Goal: Task Accomplishment & Management: Manage account settings

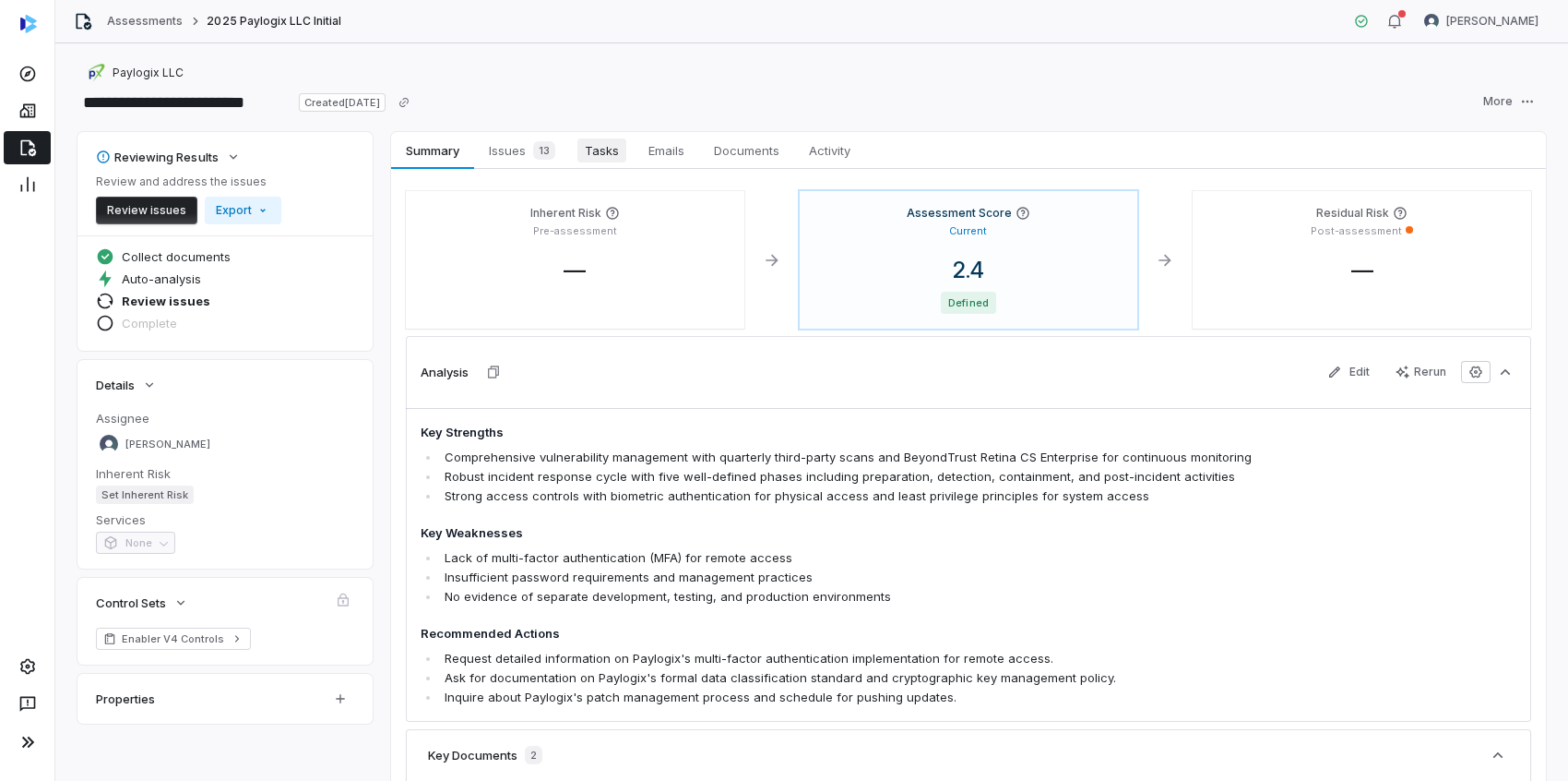
click at [602, 149] on span "Tasks" at bounding box center [602, 150] width 49 height 24
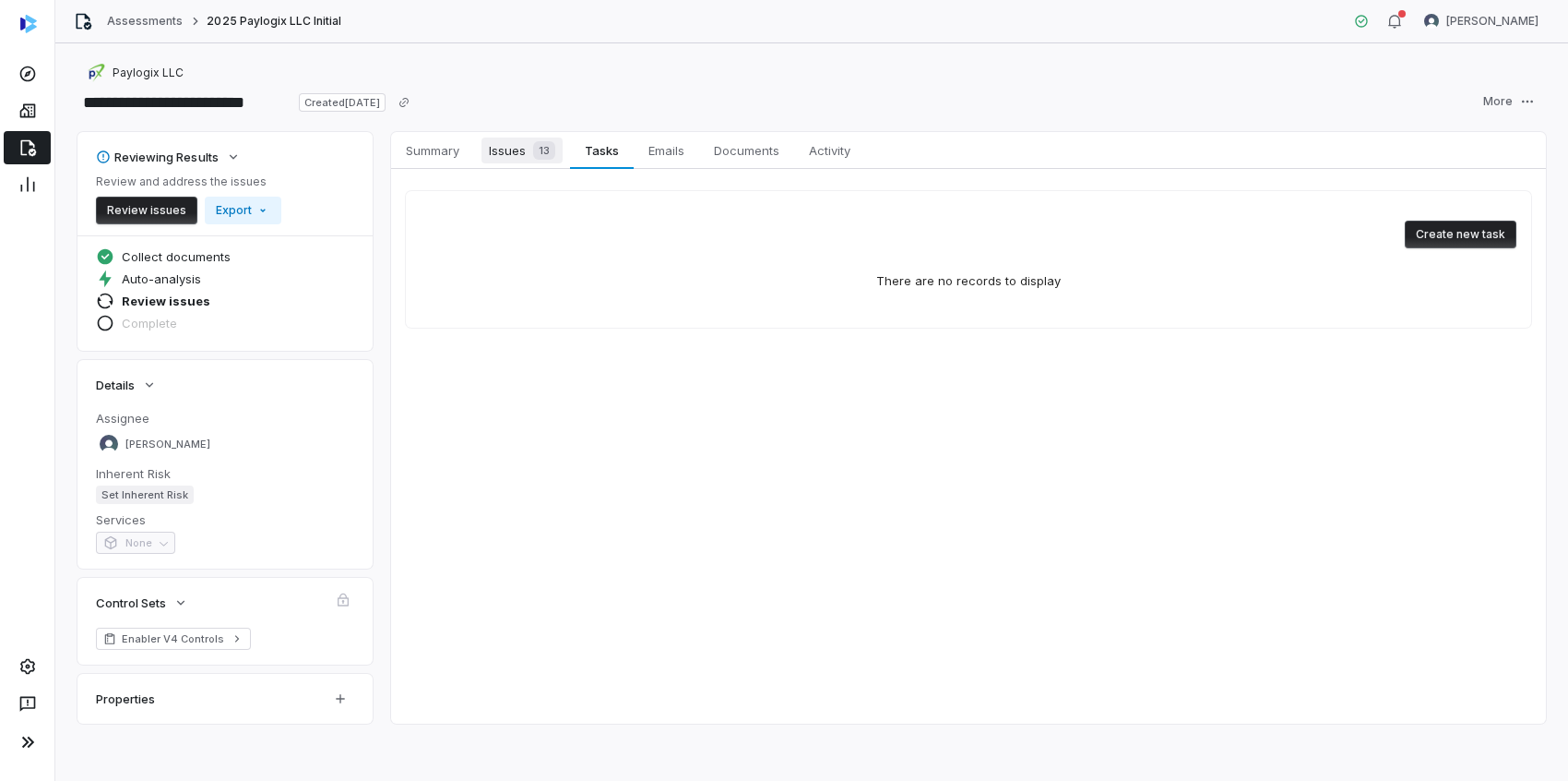
click at [533, 150] on span "13" at bounding box center [544, 150] width 22 height 19
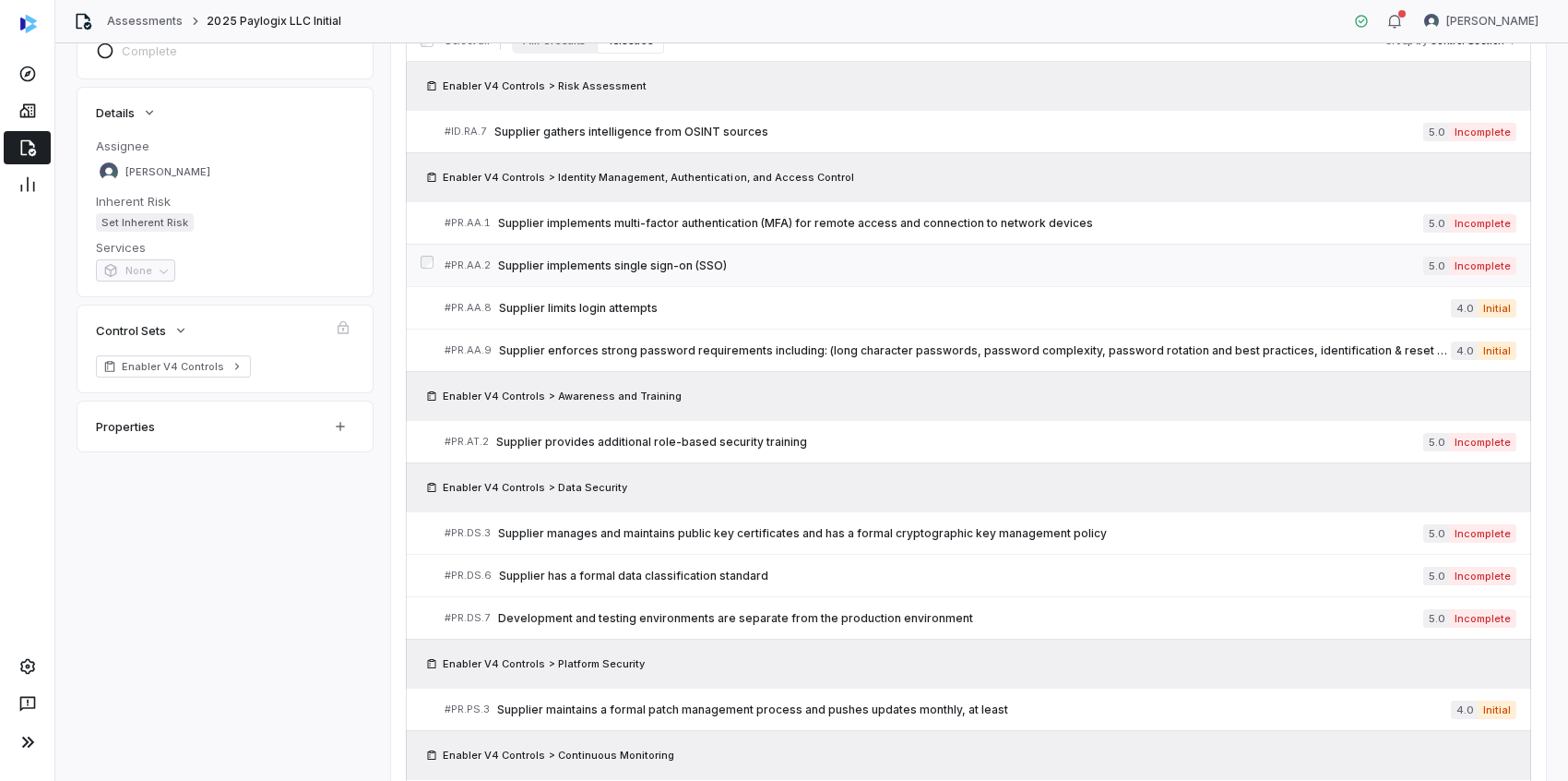
scroll to position [277, 0]
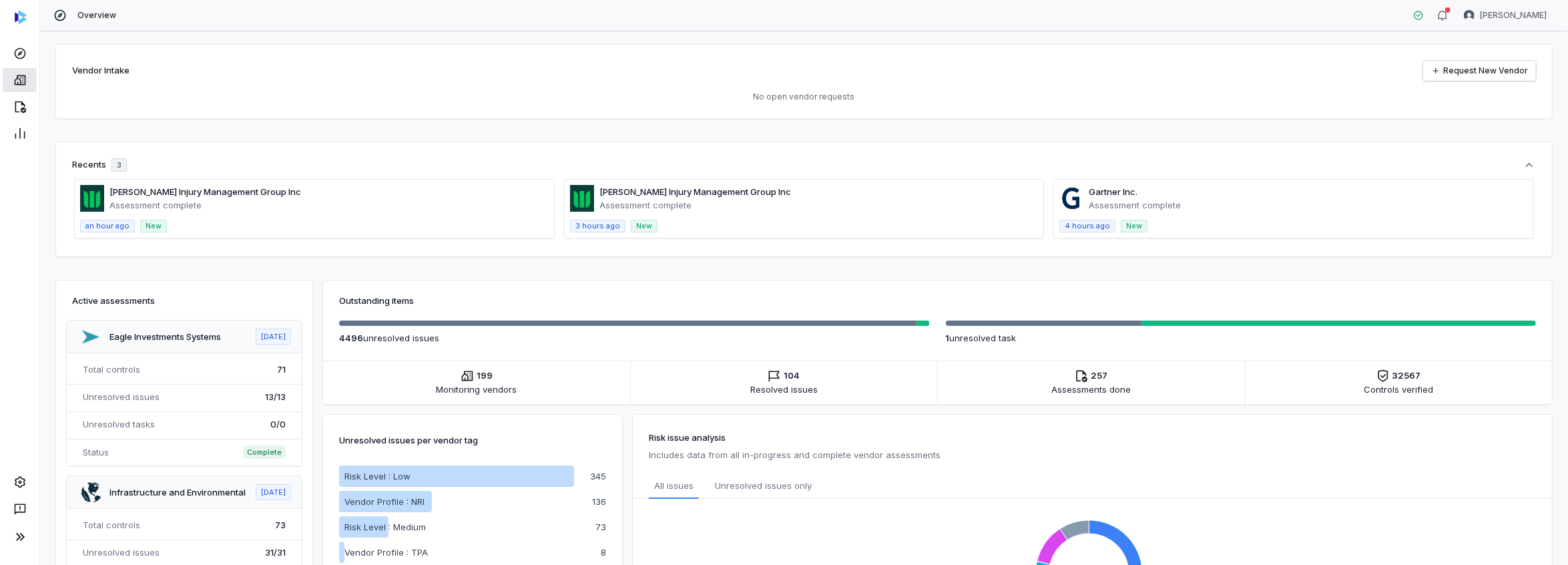
click at [21, 75] on icon at bounding box center [20, 80] width 11 height 10
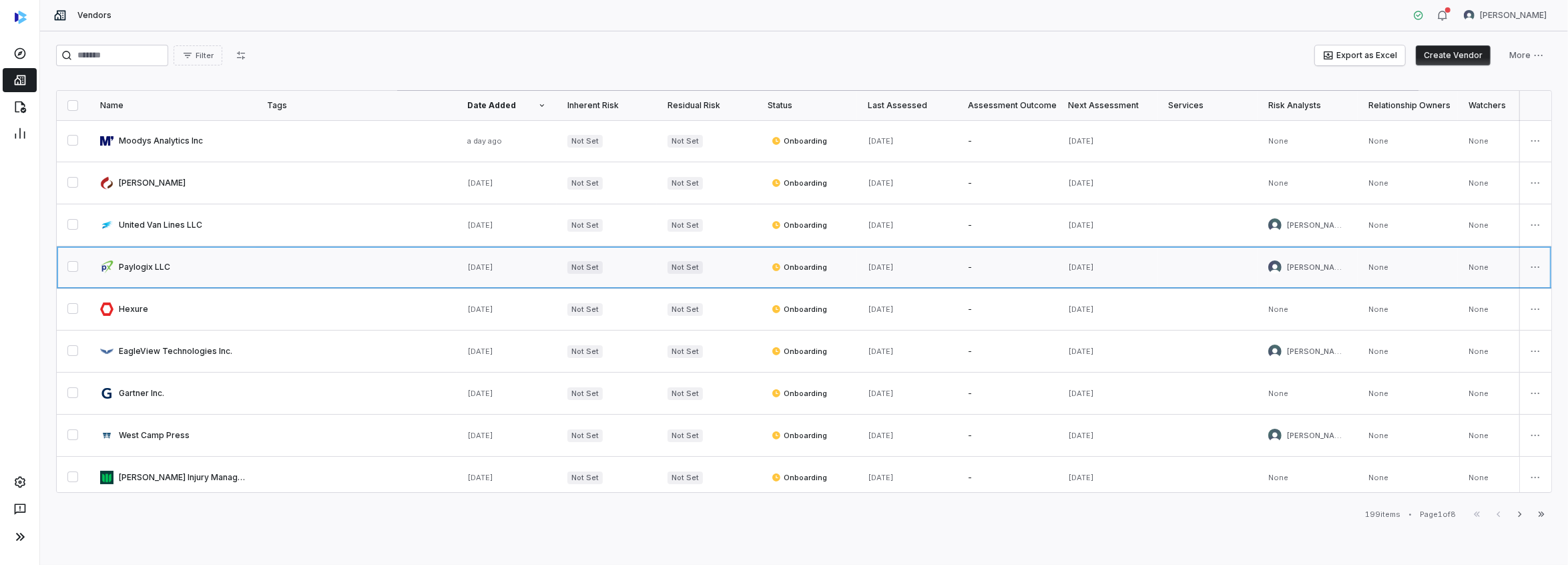
click at [127, 266] on link at bounding box center [173, 267] width 167 height 42
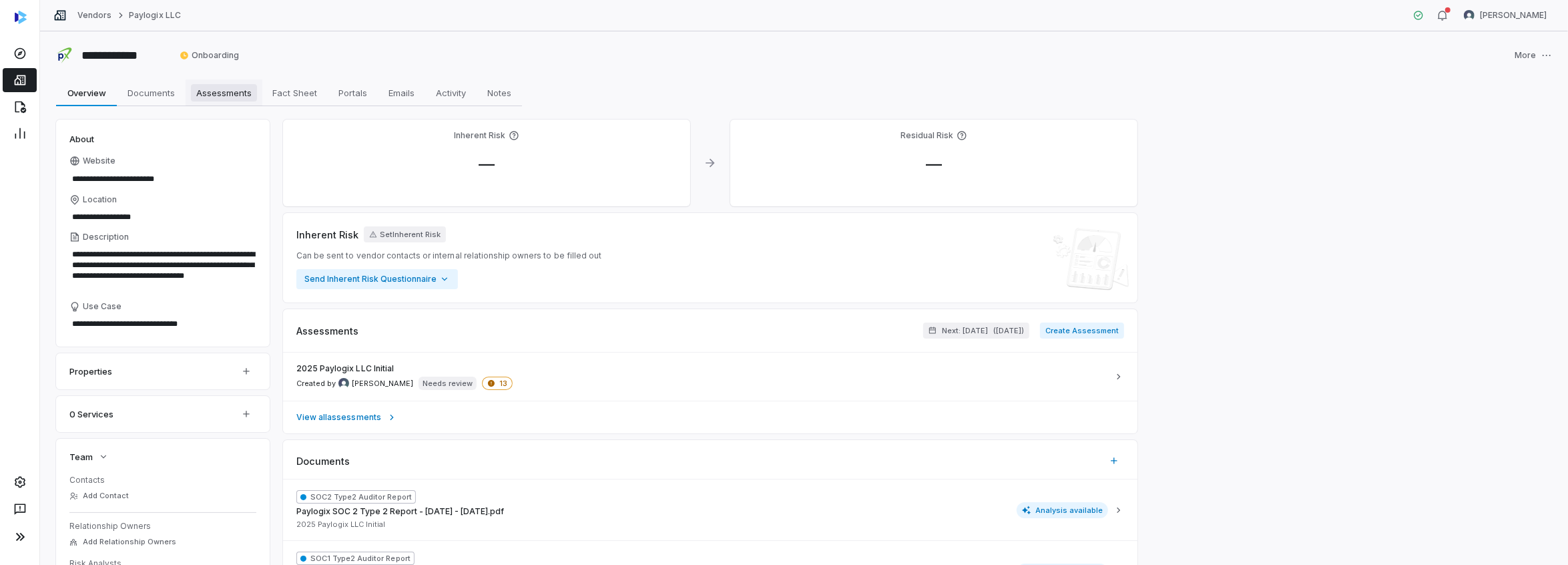
click at [225, 95] on span "Assessments" at bounding box center [224, 92] width 66 height 18
type textarea "*"
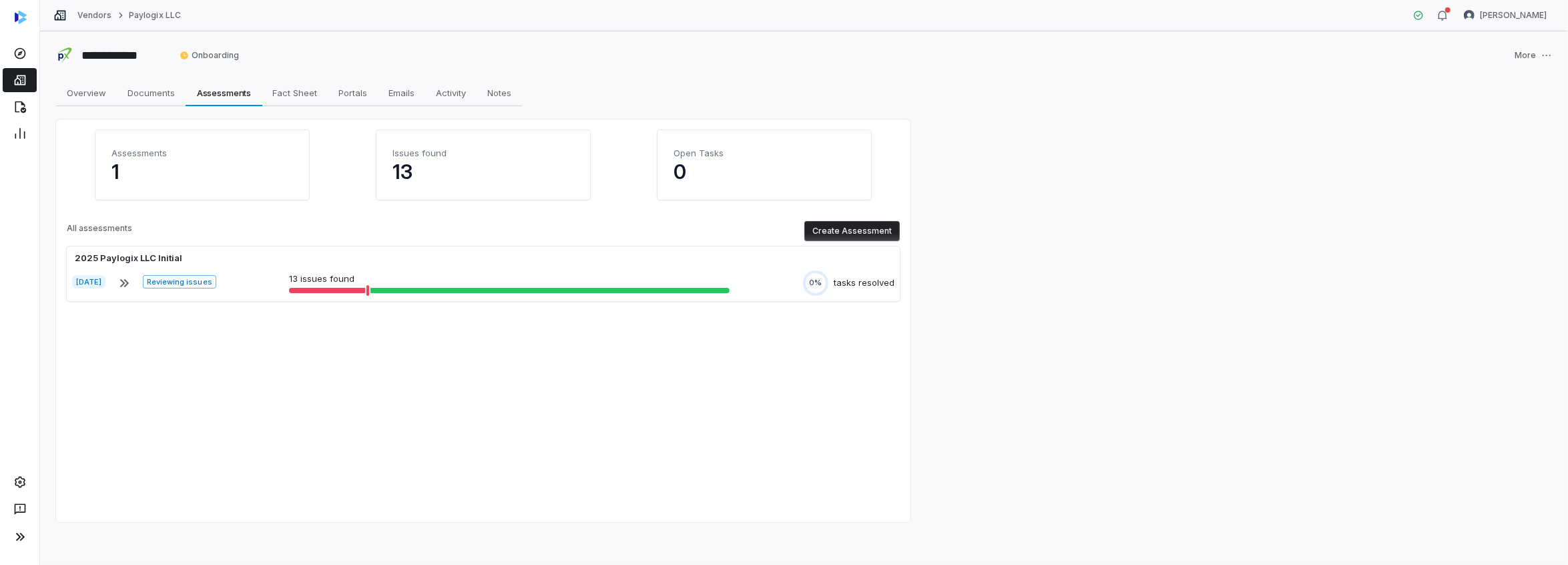
click at [852, 235] on button "Create Assessment" at bounding box center [852, 231] width 96 height 20
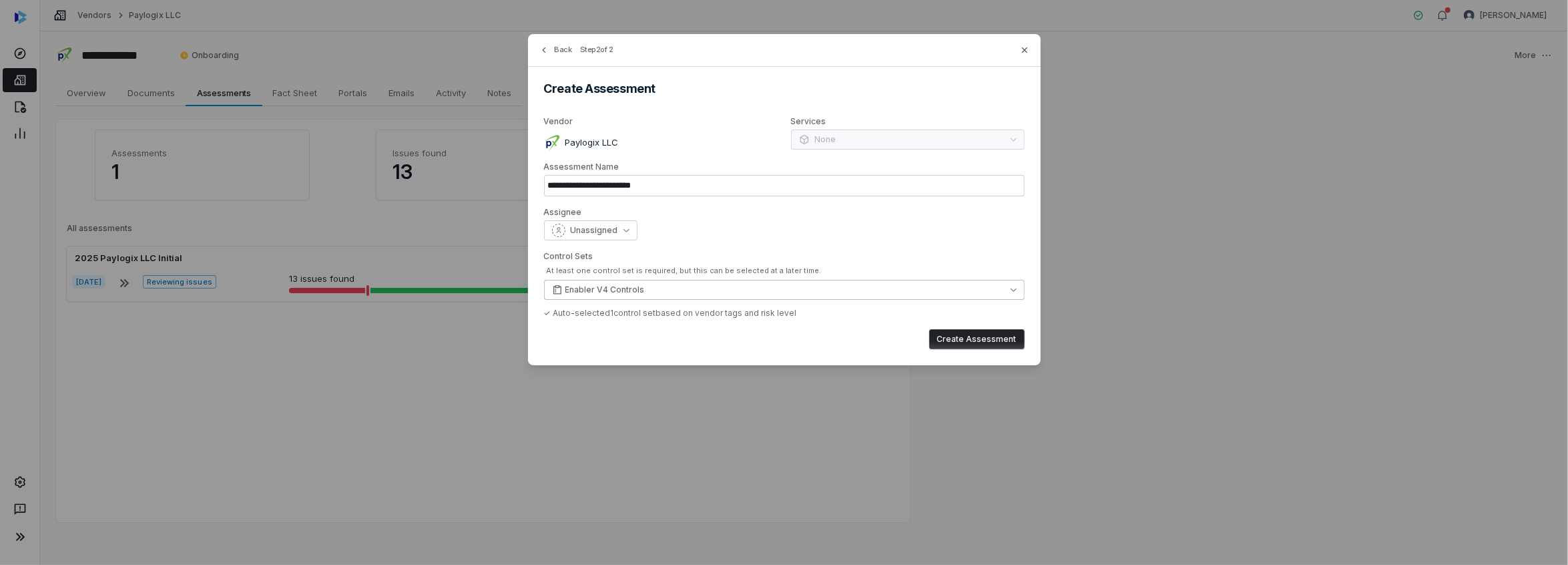
click at [1014, 290] on icon "button" at bounding box center [1014, 290] width 6 height 6
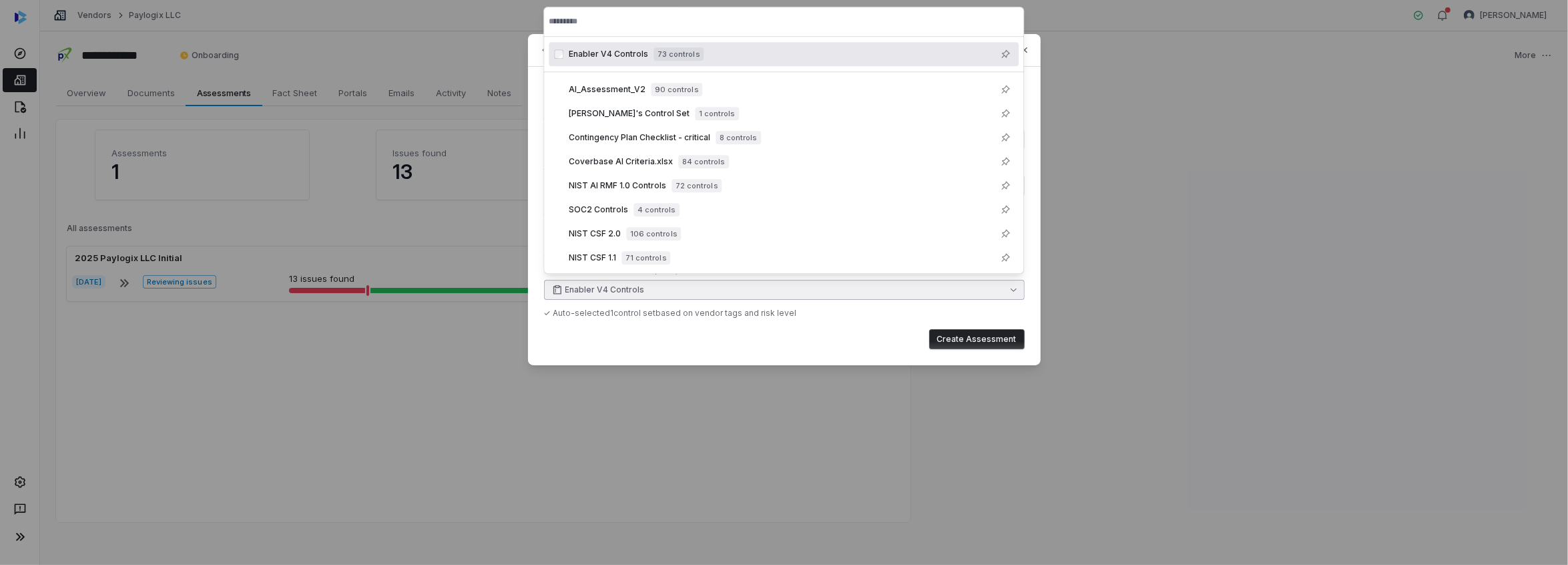
click at [1014, 290] on icon "button" at bounding box center [1014, 290] width 6 height 6
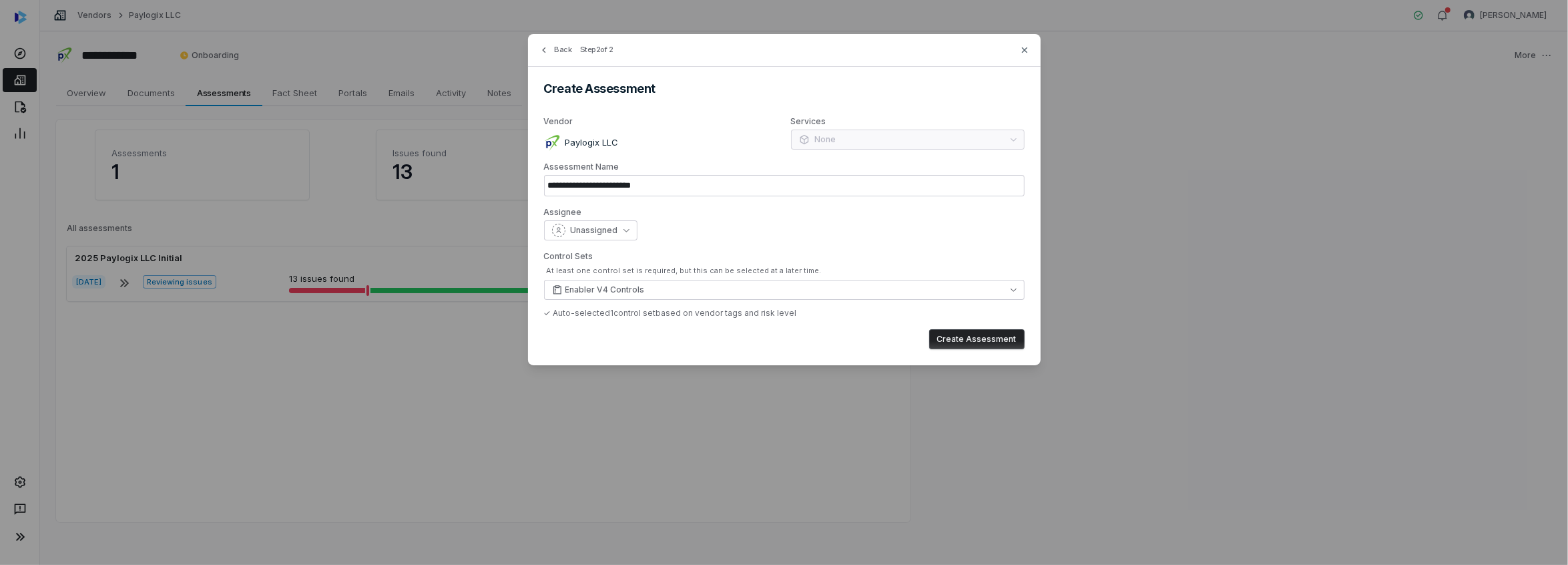
click at [973, 339] on button "Create Assessment" at bounding box center [977, 339] width 96 height 20
type input "**********"
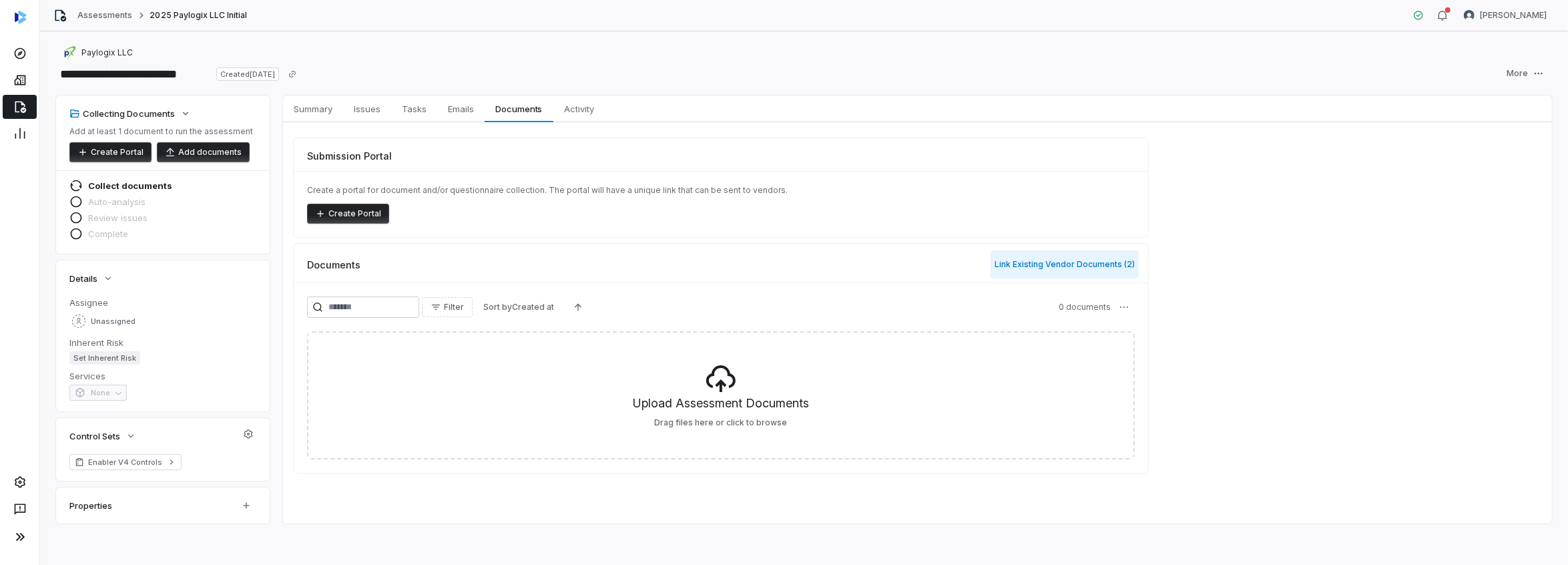
click at [1033, 261] on button "Link Existing Vendor Documents ( 2 )" at bounding box center [1064, 264] width 148 height 28
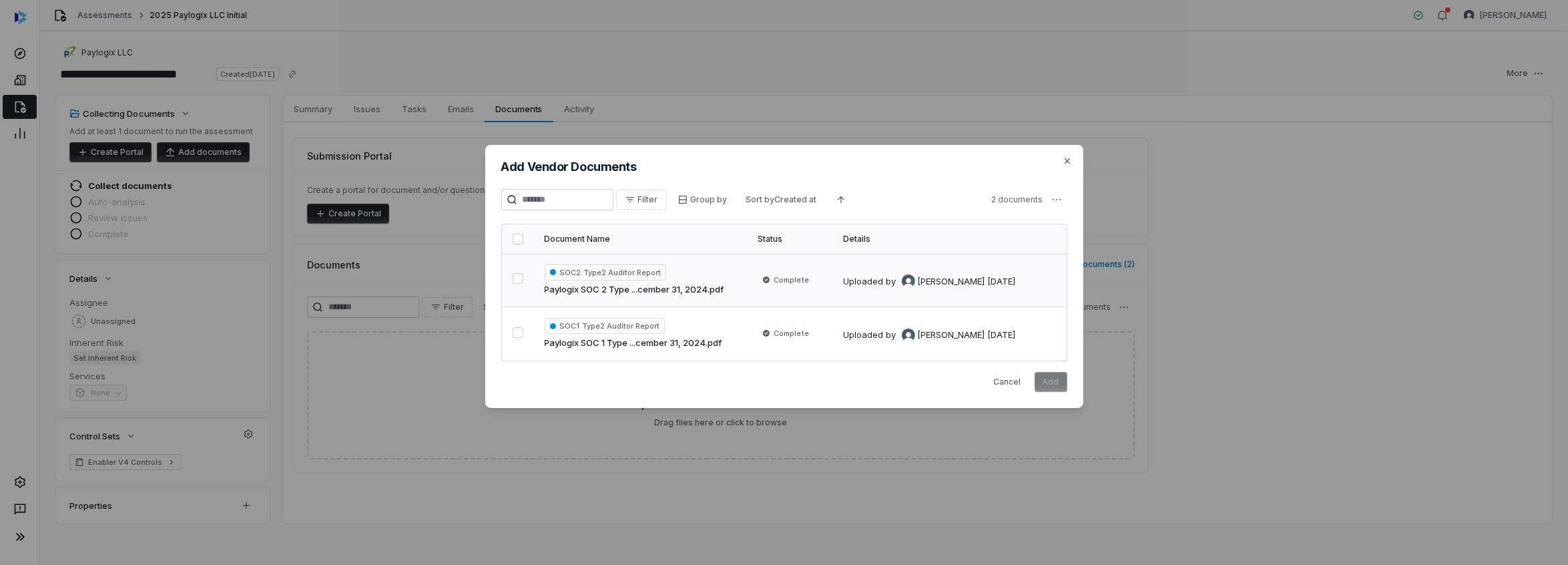
click at [516, 238] on button "button" at bounding box center [518, 239] width 11 height 11
drag, startPoint x: 1023, startPoint y: 197, endPoint x: 1027, endPoint y: 230, distance: 33.2
click at [1023, 199] on span "2 documents" at bounding box center [1017, 199] width 51 height 11
click at [1047, 380] on button "Add" at bounding box center [1051, 382] width 32 height 20
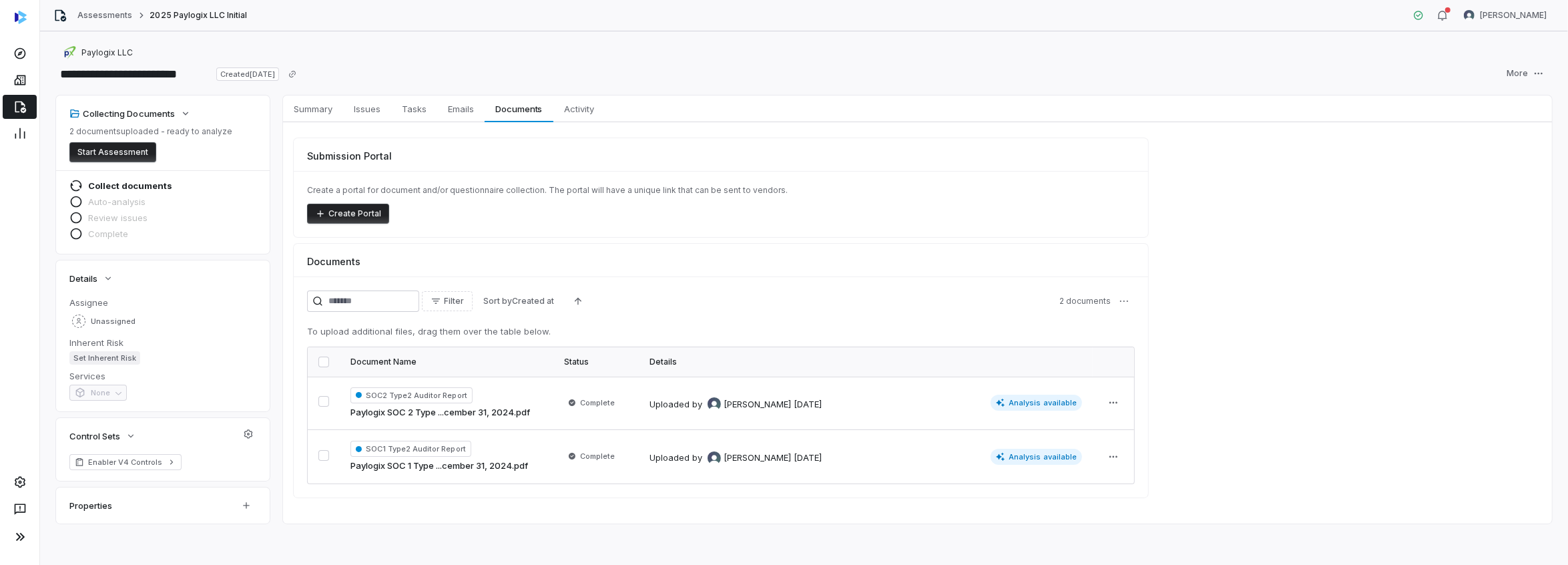
click at [327, 361] on button "button" at bounding box center [323, 361] width 11 height 11
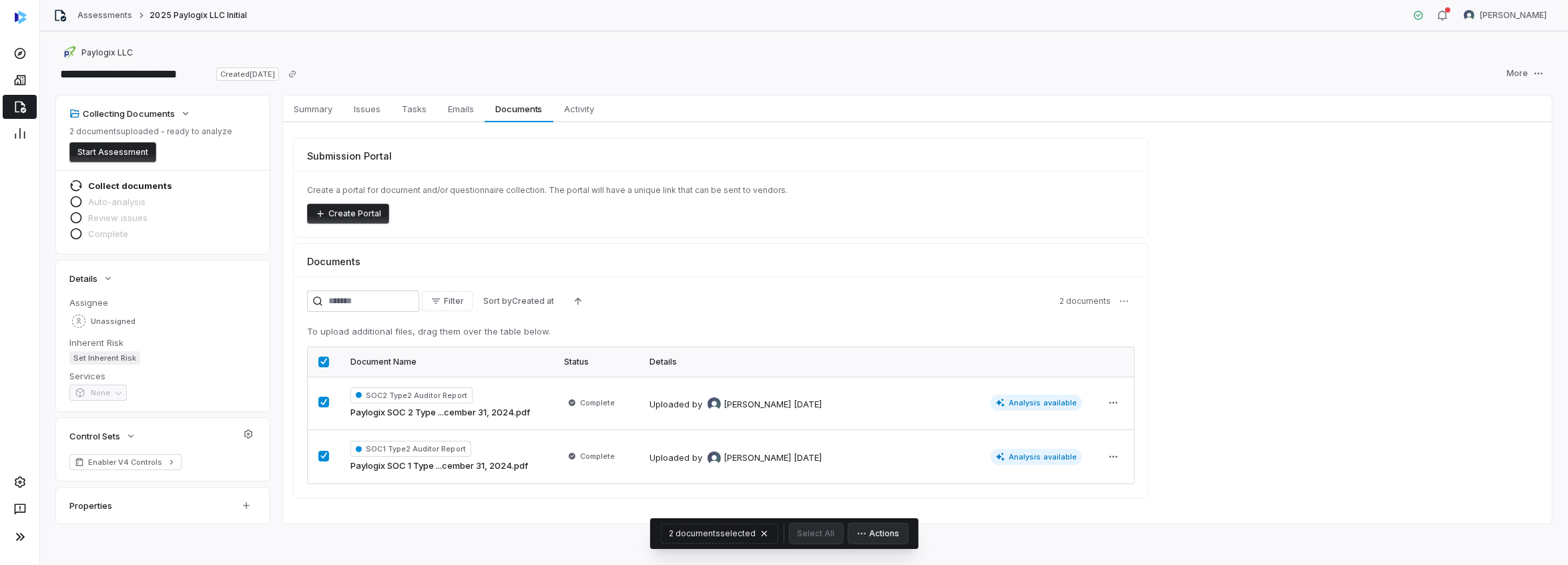
click at [108, 155] on button "Start Assessment" at bounding box center [113, 152] width 87 height 20
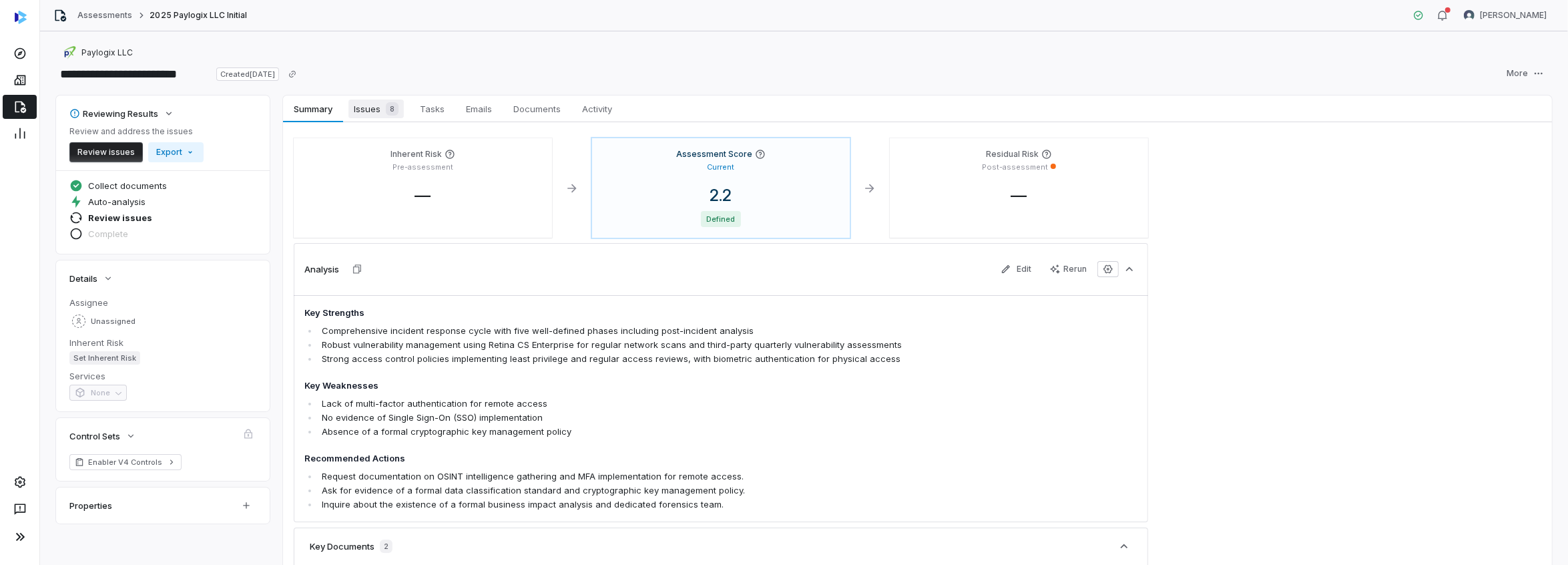
click at [361, 106] on span "Issues 8" at bounding box center [376, 108] width 56 height 19
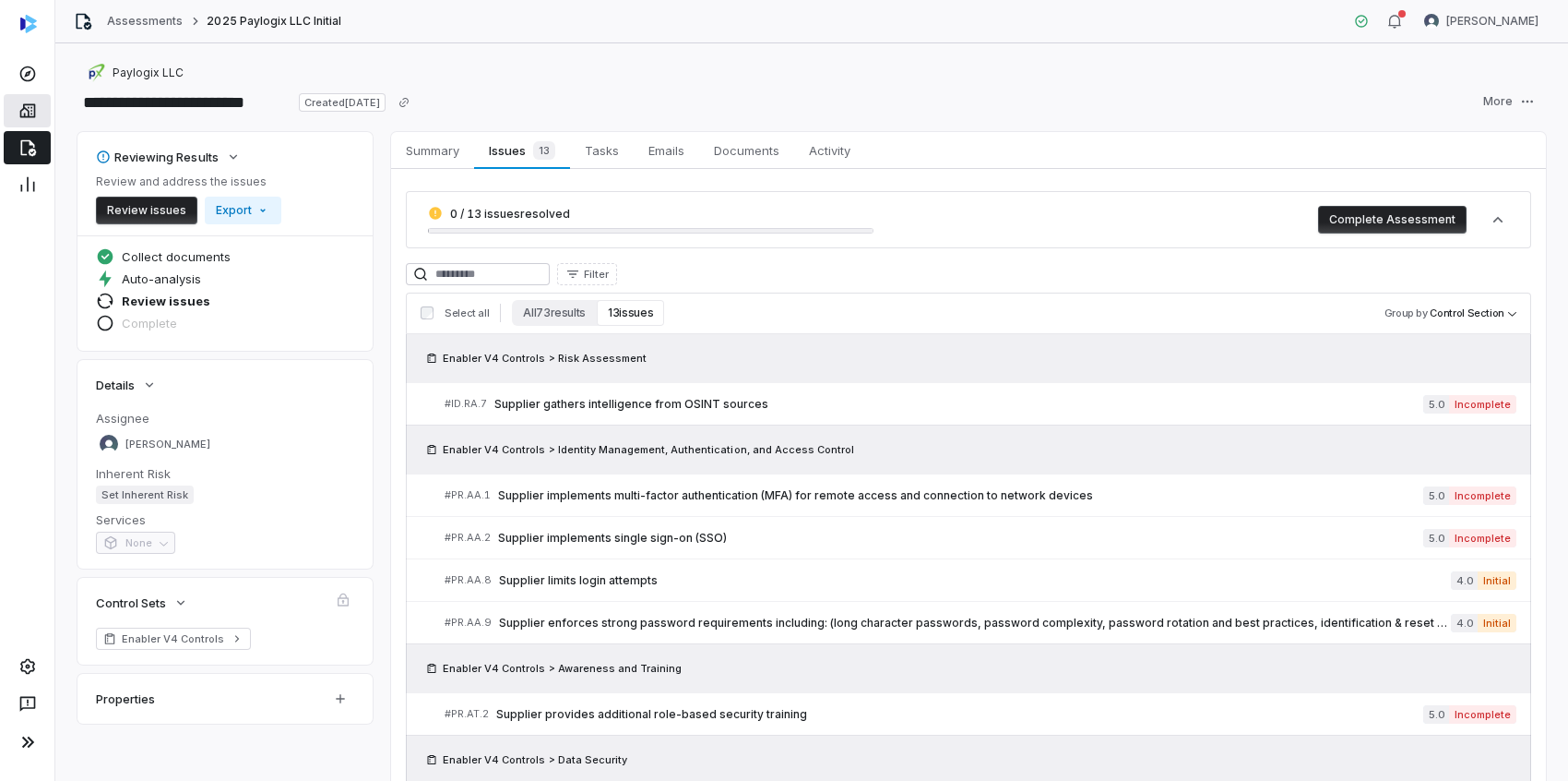
click at [26, 110] on icon at bounding box center [27, 111] width 16 height 14
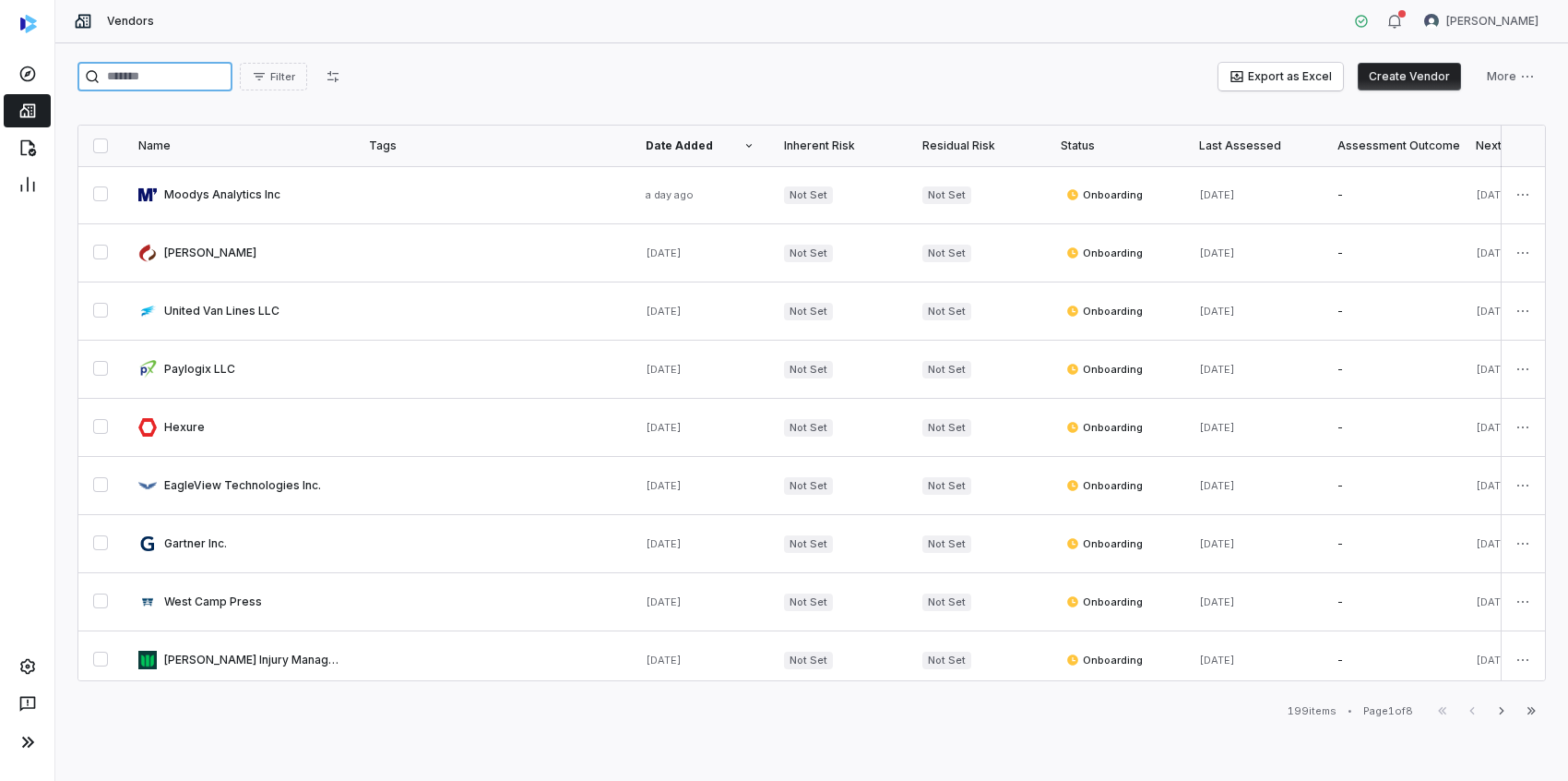
click at [190, 76] on input "search" at bounding box center [155, 76] width 155 height 29
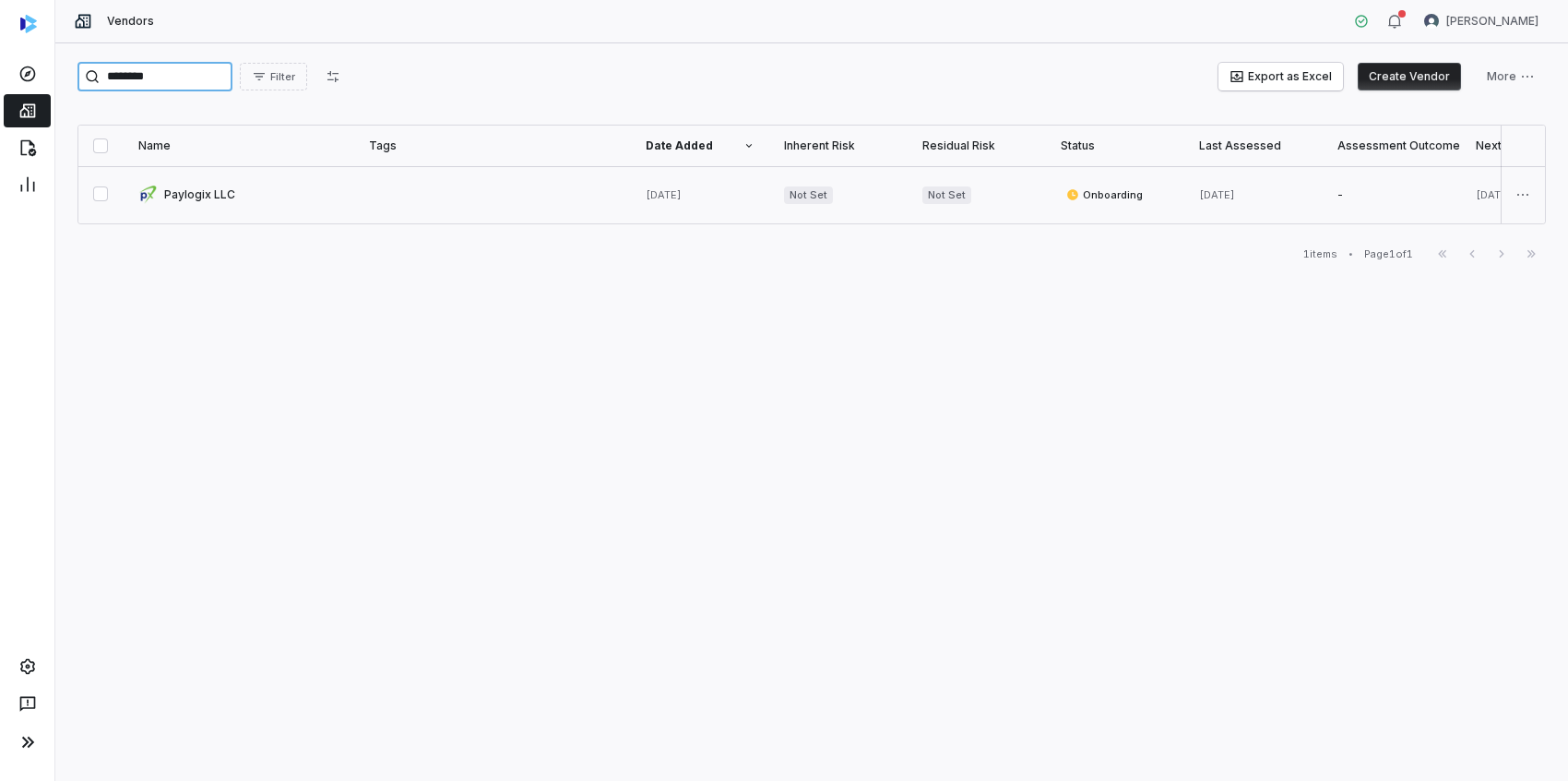
type input "********"
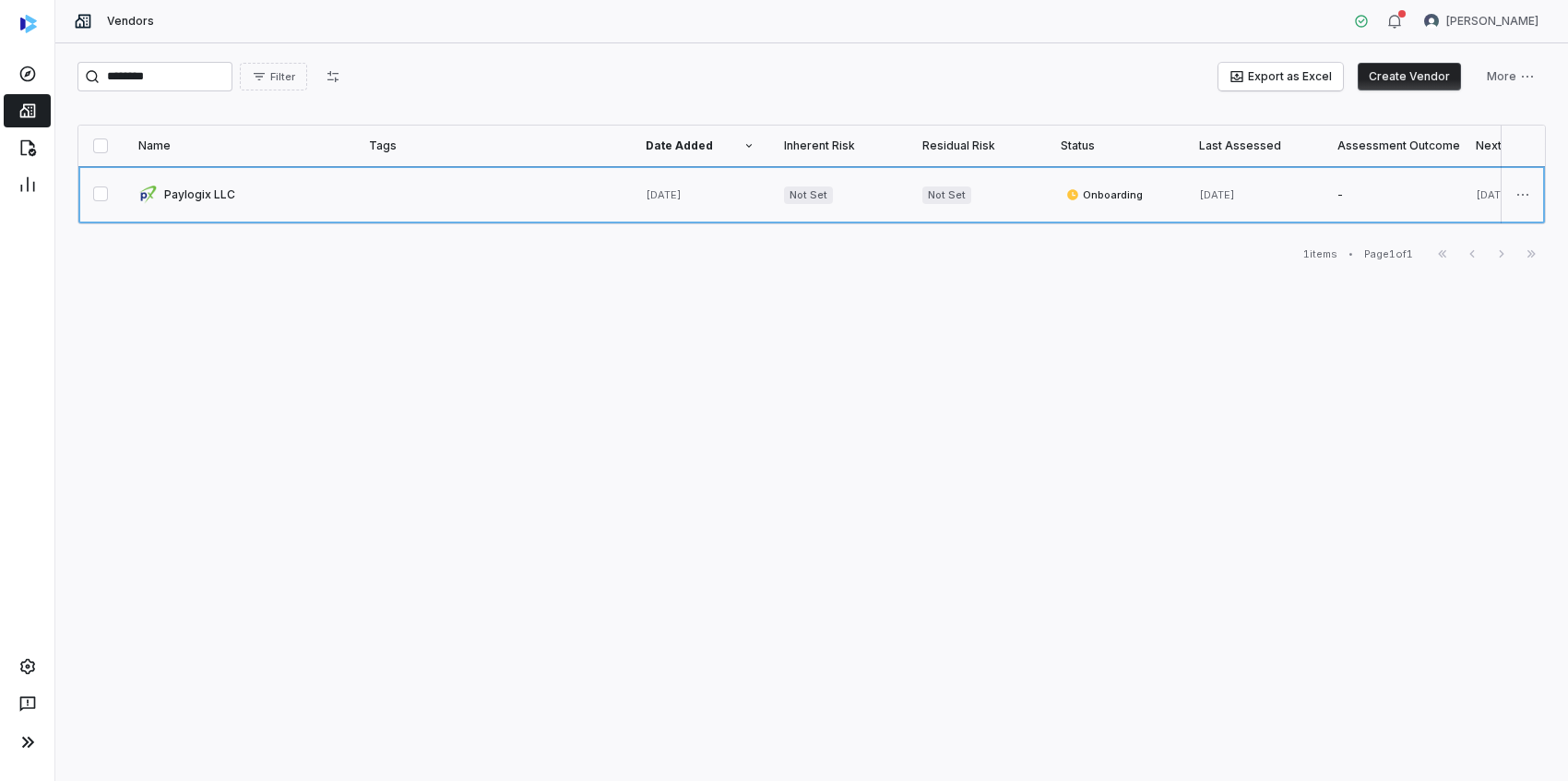
click at [197, 191] on link at bounding box center [238, 195] width 231 height 57
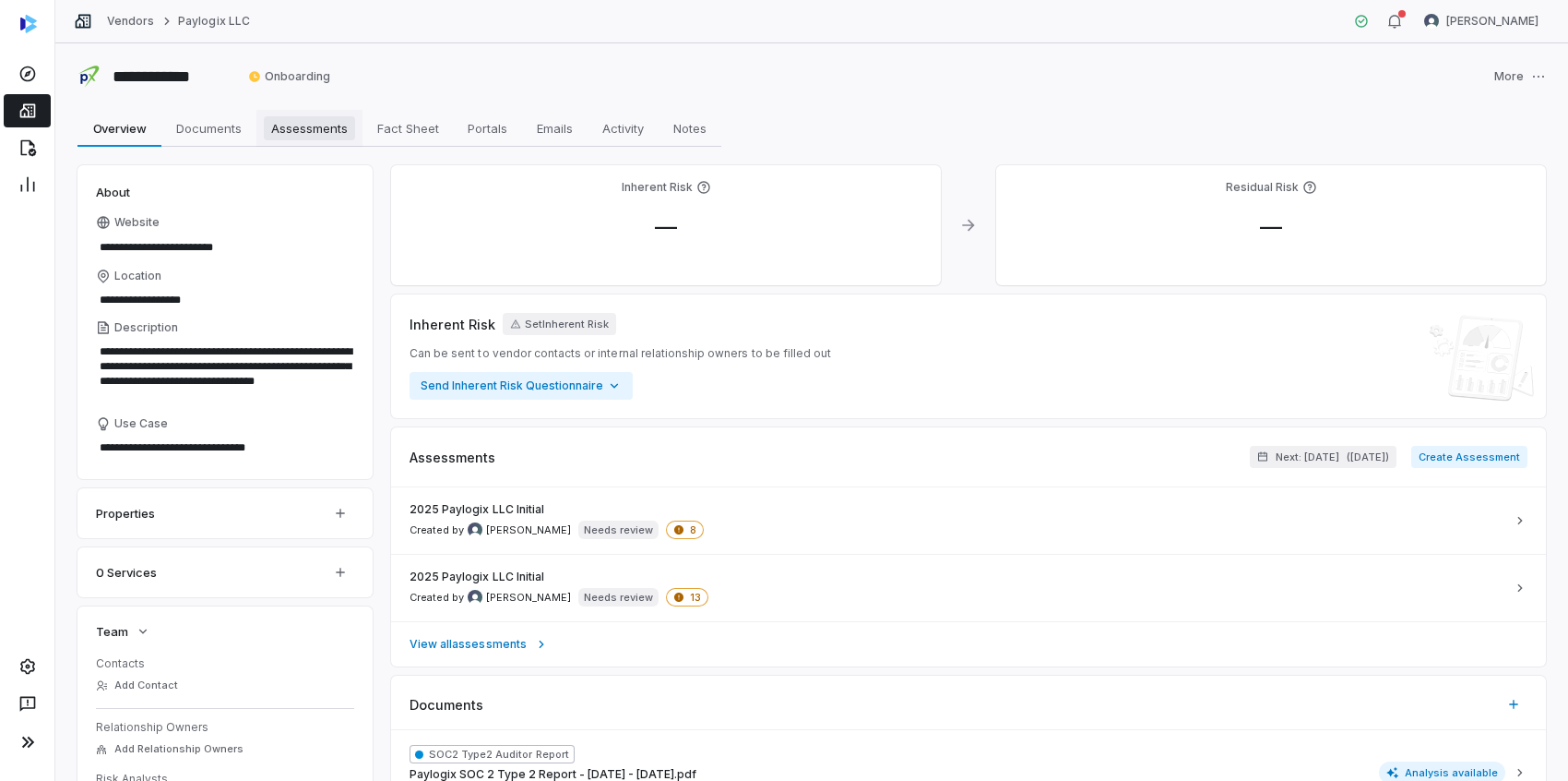
click at [310, 129] on span "Assessments" at bounding box center [310, 128] width 91 height 24
type textarea "*"
